Goal: Register for event/course

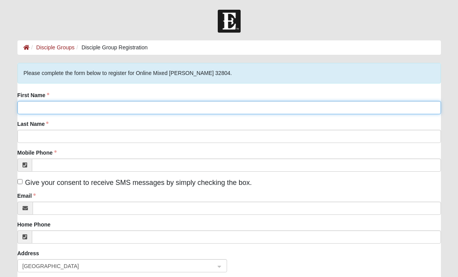
click at [403, 106] on input "First Name" at bounding box center [228, 107] width 423 height 13
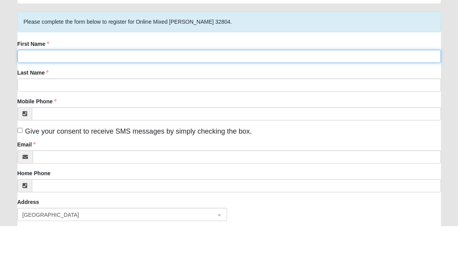
type input "Mark"
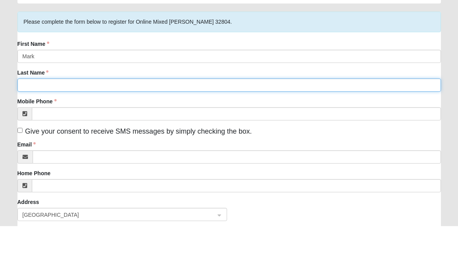
type input "Falcone"
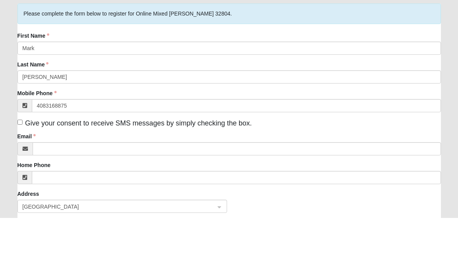
type input "(408) 316-8875"
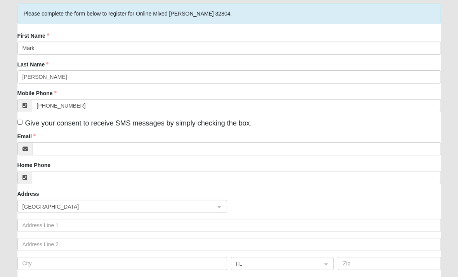
click at [19, 121] on input "Give your consent to receive SMS messages by simply checking the box." at bounding box center [19, 122] width 5 height 5
checkbox input "true"
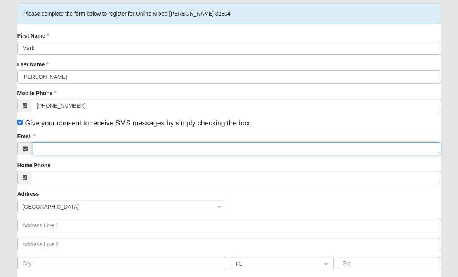
click at [308, 155] on input "Email" at bounding box center [237, 148] width 408 height 13
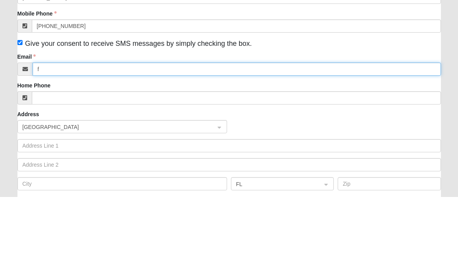
type input "fa"
type input "falconemark16@yahoo.com"
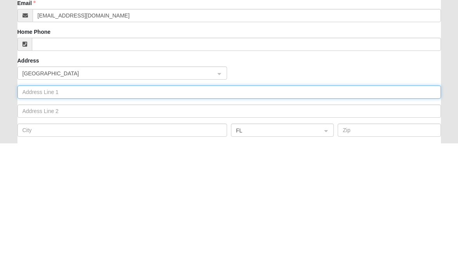
click at [33, 219] on input "text" at bounding box center [228, 225] width 423 height 13
type input "1576 Resolute St"
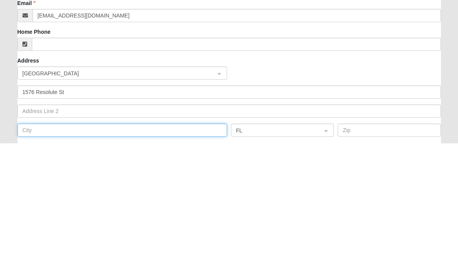
type input "Celebration"
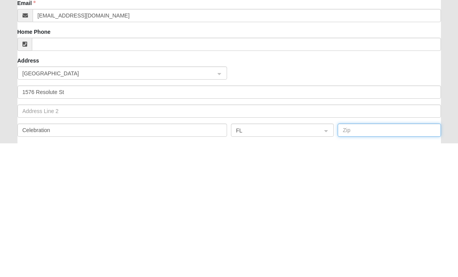
type input "34747"
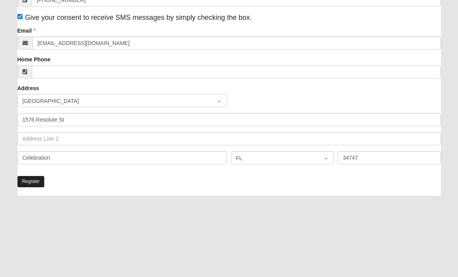
click at [30, 186] on button "Register" at bounding box center [30, 181] width 27 height 11
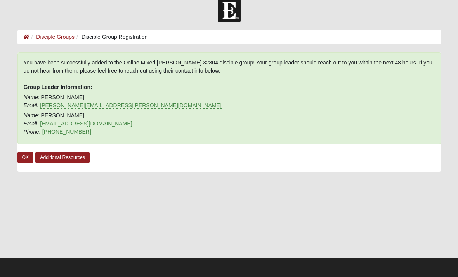
scroll to position [0, 0]
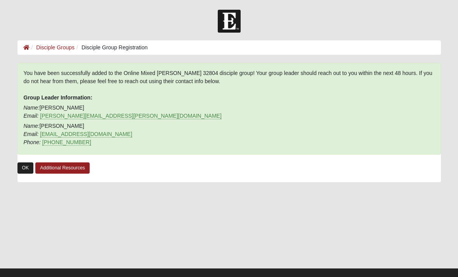
click at [25, 168] on link "OK" at bounding box center [25, 167] width 16 height 11
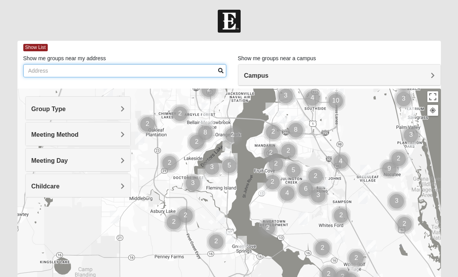
click at [40, 73] on input "Show me groups near my address" at bounding box center [124, 70] width 203 height 13
type input "1576 Resolute St"
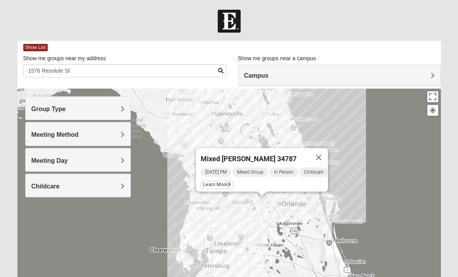
click at [297, 215] on div "Mixed Lange 34787 Thursday PM Mixed Group In Person Childcare Learn More" at bounding box center [228, 243] width 423 height 310
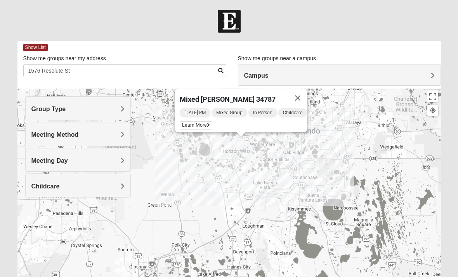
click at [328, 153] on div "Mixed Lange 34787 Thursday PM Mixed Group In Person Childcare Learn More" at bounding box center [228, 243] width 423 height 310
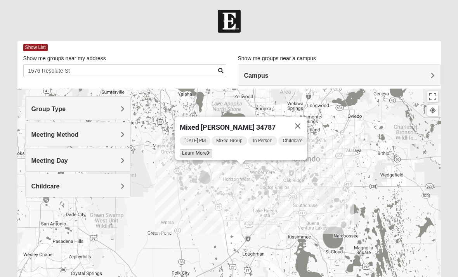
click at [196, 152] on span "Learn More" at bounding box center [196, 153] width 33 height 8
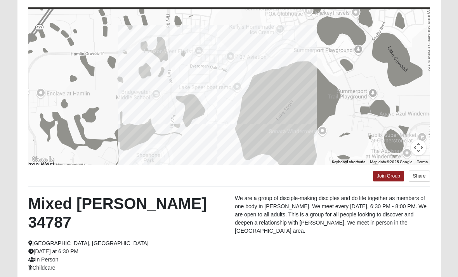
scroll to position [116, 0]
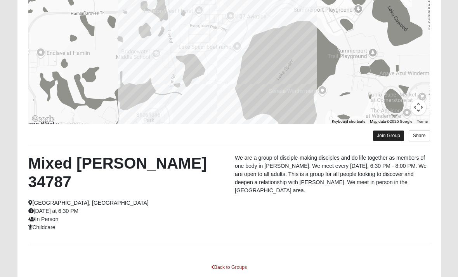
click at [386, 137] on link "Join Group" at bounding box center [388, 135] width 31 height 10
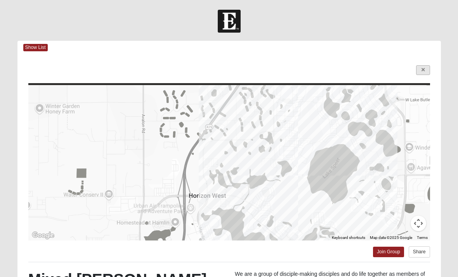
click at [425, 69] on link at bounding box center [423, 70] width 14 height 10
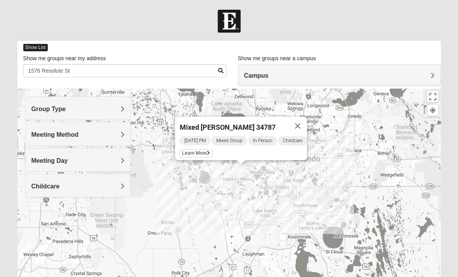
click at [37, 47] on span "Show List" at bounding box center [35, 47] width 24 height 7
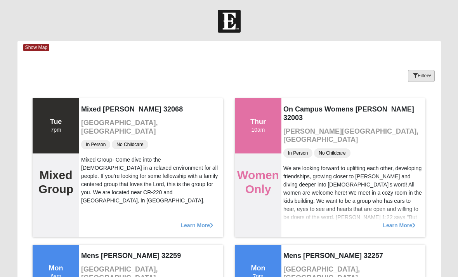
click at [423, 78] on button "Filter" at bounding box center [421, 76] width 27 height 12
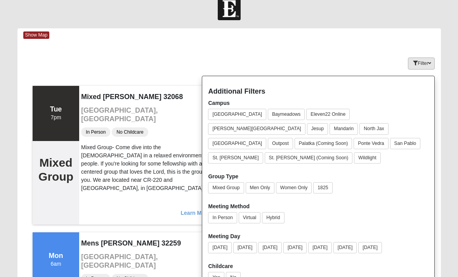
scroll to position [14, 0]
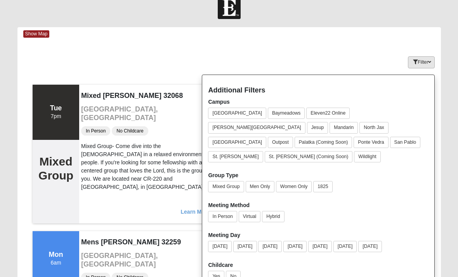
click at [420, 67] on button "Filter" at bounding box center [421, 62] width 27 height 12
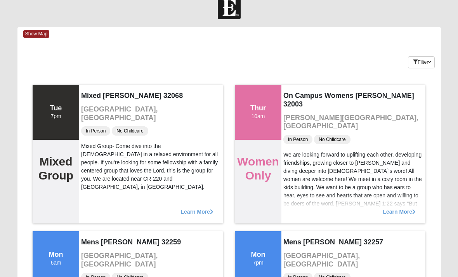
click at [31, 38] on div "Show Map" at bounding box center [232, 34] width 418 height 14
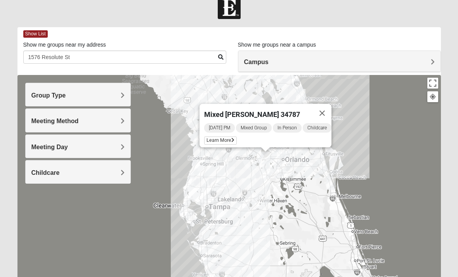
click at [49, 97] on span "Group Type" at bounding box center [48, 95] width 35 height 7
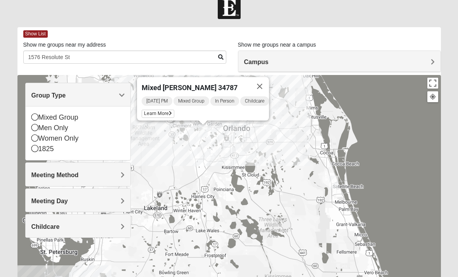
click at [35, 174] on span "Meeting Method" at bounding box center [54, 175] width 47 height 7
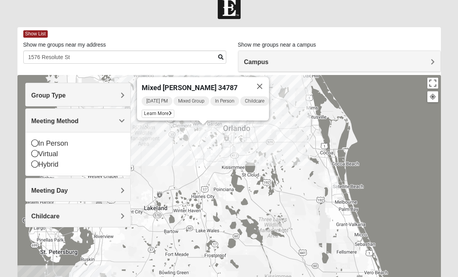
click at [36, 190] on span "Meeting Day" at bounding box center [49, 190] width 36 height 7
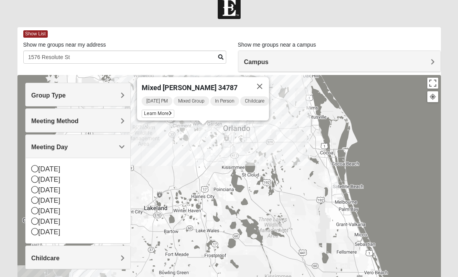
click at [41, 147] on span "Meeting Day" at bounding box center [49, 147] width 36 height 7
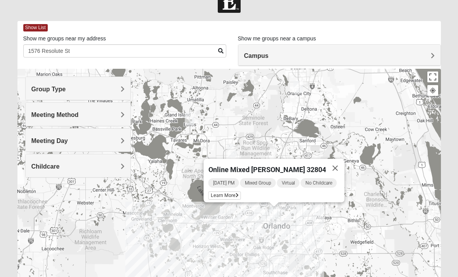
scroll to position [22, 0]
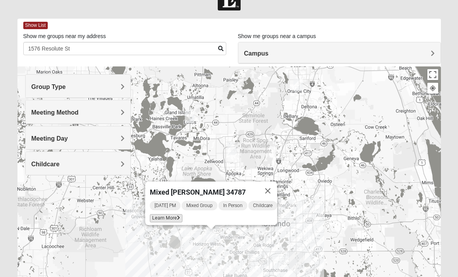
click at [163, 217] on span "Learn More" at bounding box center [166, 218] width 33 height 8
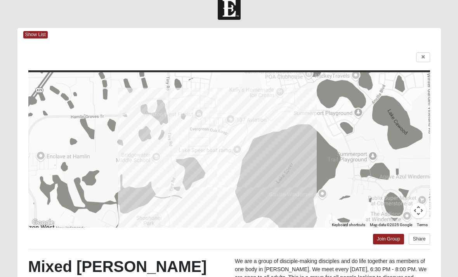
scroll to position [13, 0]
click at [429, 53] on link at bounding box center [423, 57] width 14 height 10
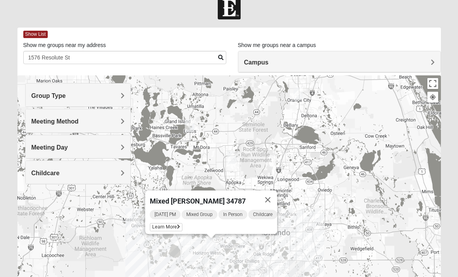
scroll to position [0, 0]
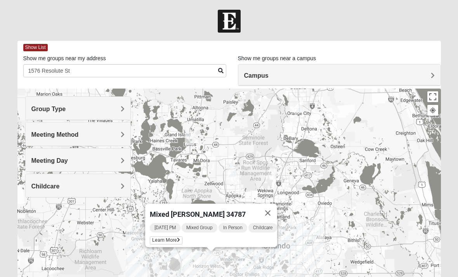
click at [46, 107] on span "Group Type" at bounding box center [48, 109] width 35 height 7
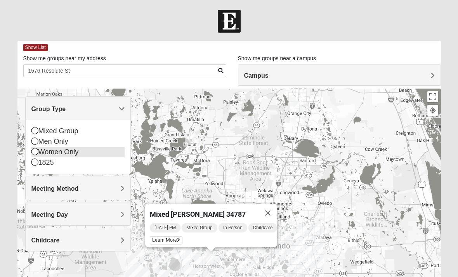
click at [33, 148] on icon at bounding box center [34, 151] width 7 height 7
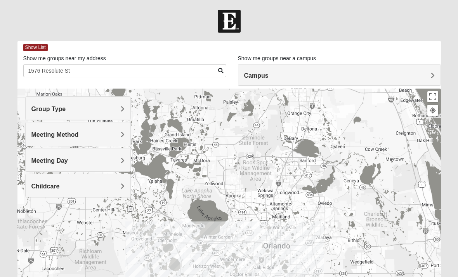
click at [35, 103] on div "Group Type" at bounding box center [78, 108] width 105 height 23
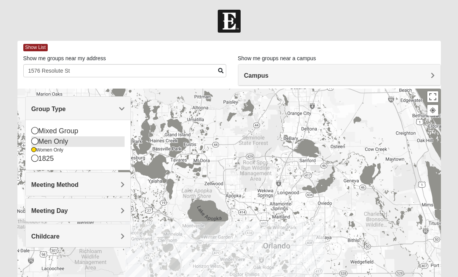
click at [35, 139] on icon at bounding box center [34, 140] width 7 height 7
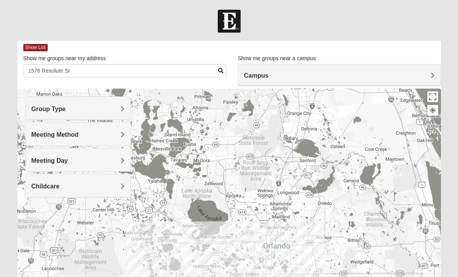
click at [32, 106] on span "Group Type" at bounding box center [48, 109] width 35 height 7
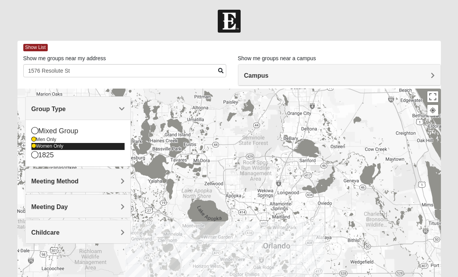
click at [33, 145] on icon at bounding box center [33, 146] width 5 height 5
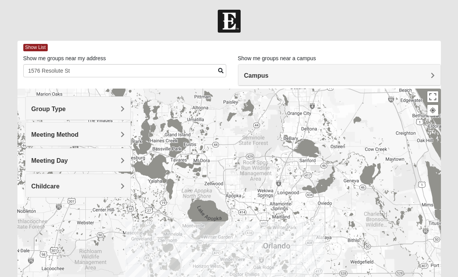
click at [31, 136] on div "Meeting Method" at bounding box center [78, 133] width 105 height 23
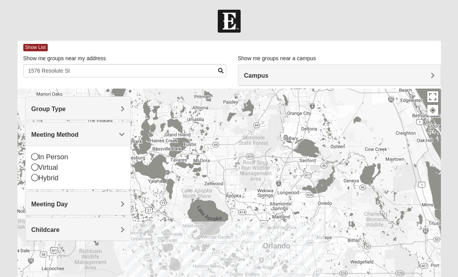
click at [29, 107] on div "Group Type" at bounding box center [78, 108] width 105 height 23
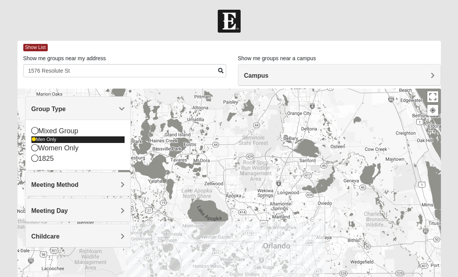
click at [32, 138] on icon at bounding box center [33, 139] width 5 height 5
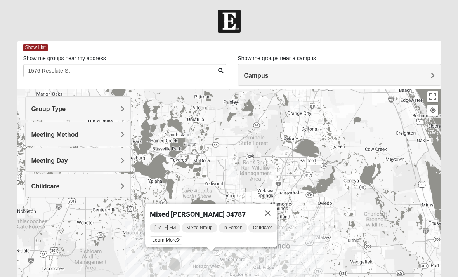
click at [30, 102] on div "Group Type" at bounding box center [78, 108] width 105 height 23
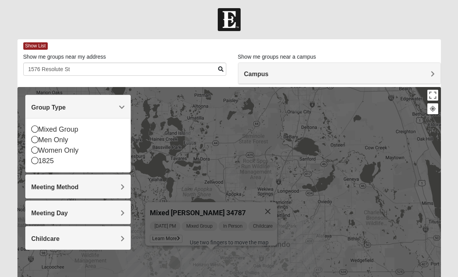
scroll to position [6, 0]
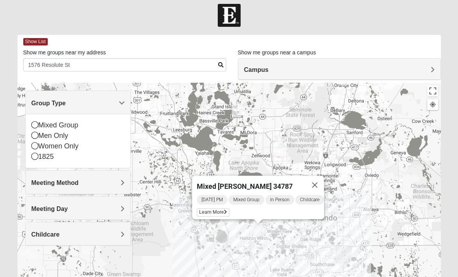
click at [38, 184] on span "Meeting Method" at bounding box center [54, 182] width 47 height 7
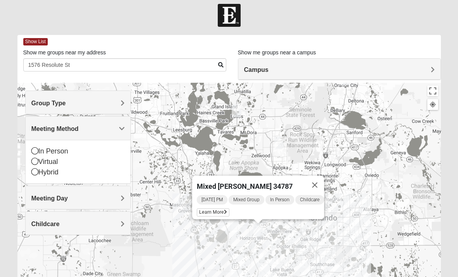
click at [36, 193] on div "Meeting Day" at bounding box center [78, 197] width 105 height 23
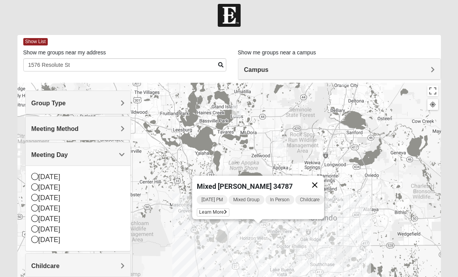
click at [324, 184] on button "Close" at bounding box center [314, 184] width 19 height 19
click at [218, 208] on span "Learn More" at bounding box center [213, 212] width 33 height 8
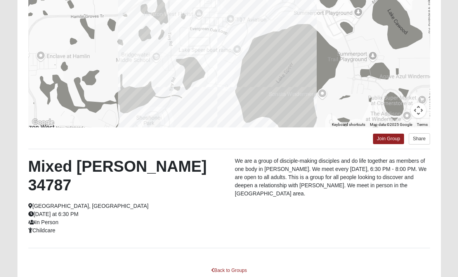
scroll to position [116, 0]
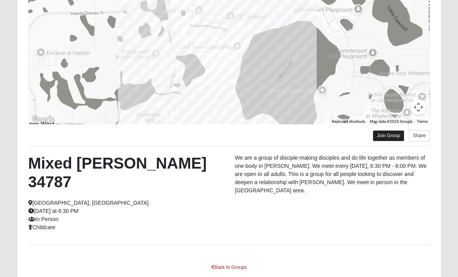
click at [394, 135] on link "Join Group" at bounding box center [388, 135] width 31 height 10
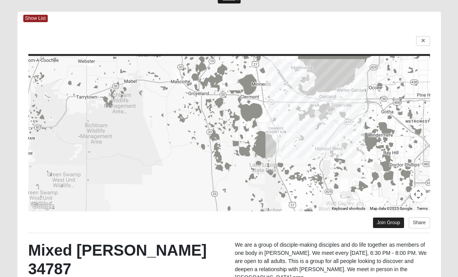
scroll to position [24, 0]
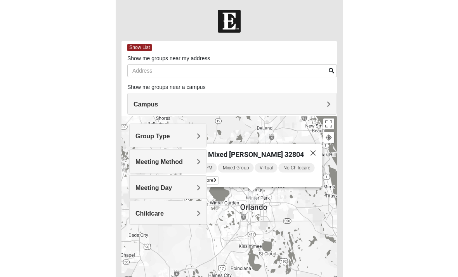
scroll to position [64, 0]
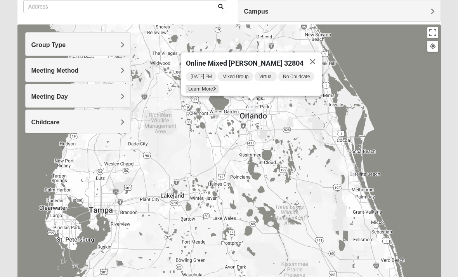
click at [217, 92] on span "Learn More" at bounding box center [202, 89] width 33 height 8
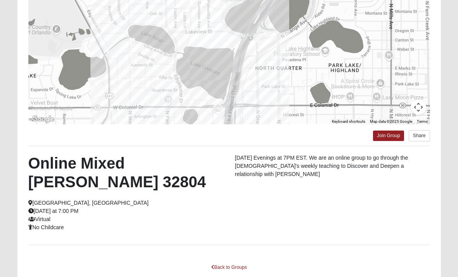
scroll to position [116, 0]
click at [387, 135] on link "Join Group" at bounding box center [388, 135] width 31 height 10
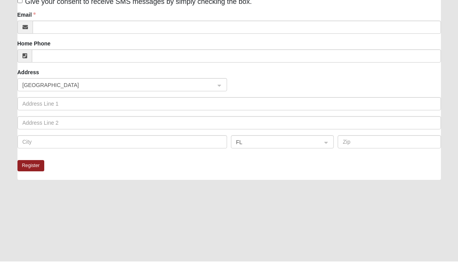
scroll to position [165, 0]
